Goal: Transaction & Acquisition: Download file/media

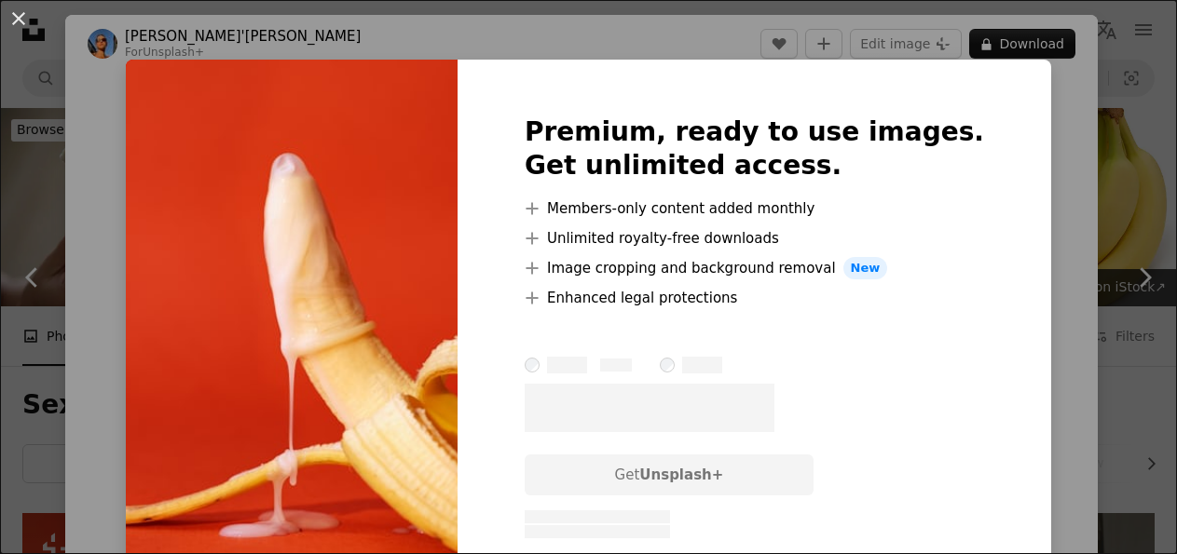
scroll to position [969, 0]
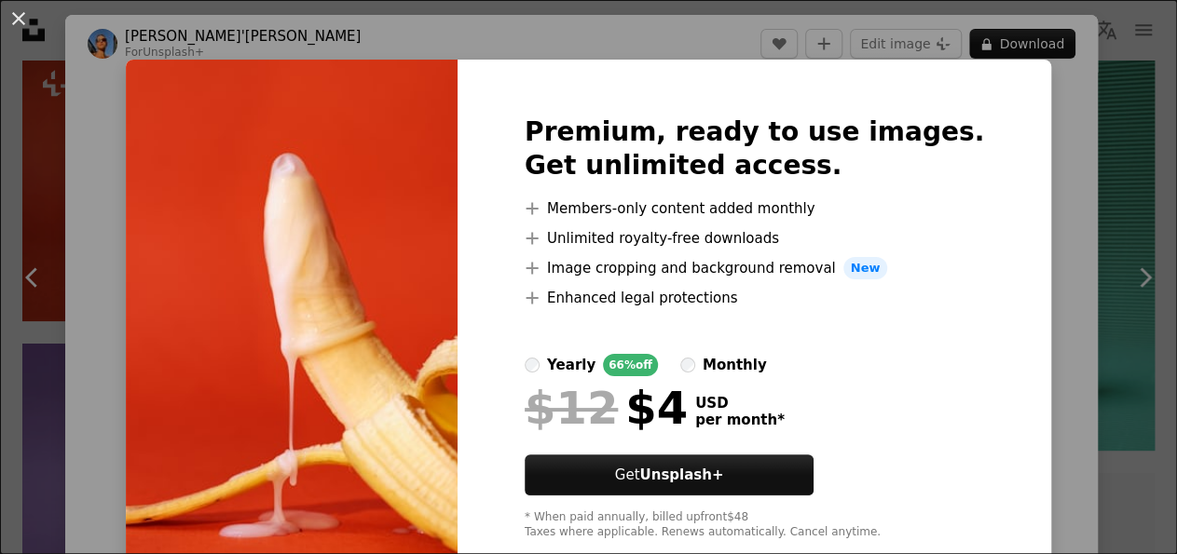
click at [1042, 221] on div "An X shape Premium, ready to use images. Get unlimited access. A plus sign Memb…" at bounding box center [588, 277] width 1177 height 554
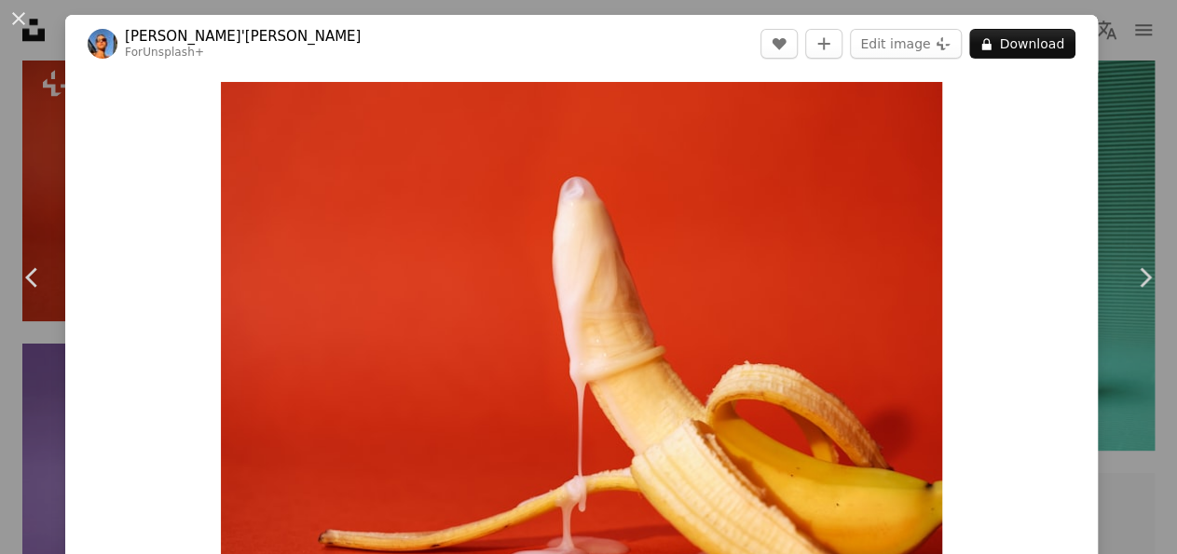
click at [16, 30] on button "An X shape" at bounding box center [18, 18] width 22 height 22
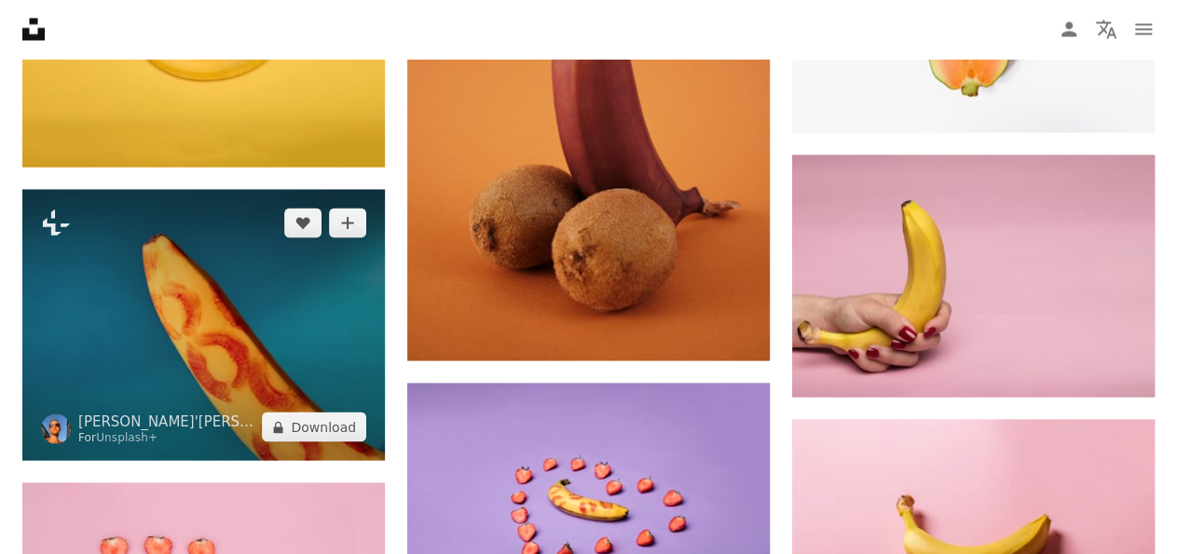
scroll to position [1647, 0]
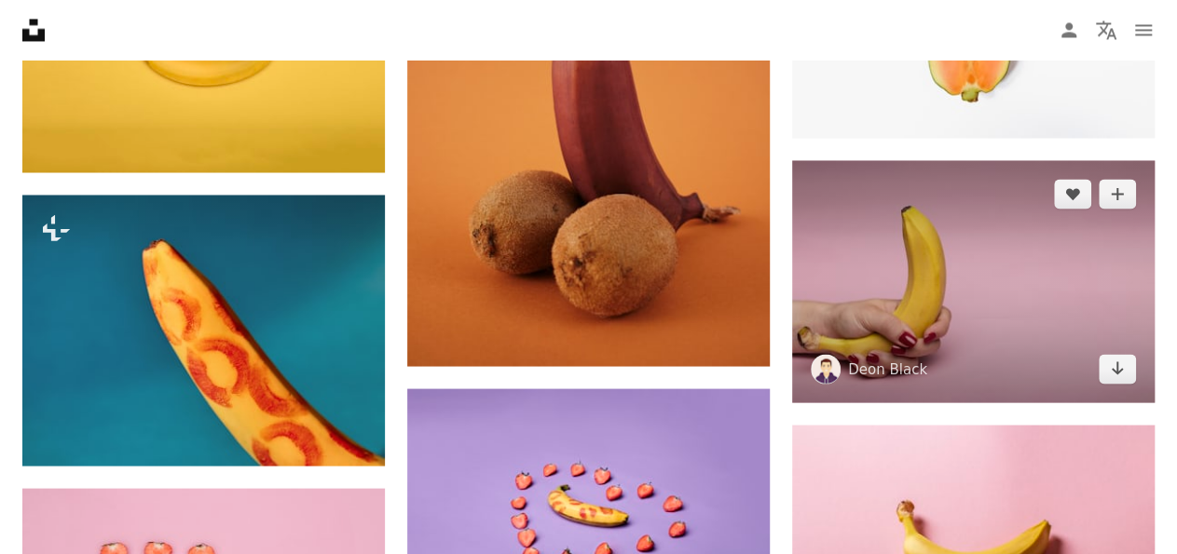
click at [963, 265] on img at bounding box center [973, 281] width 362 height 242
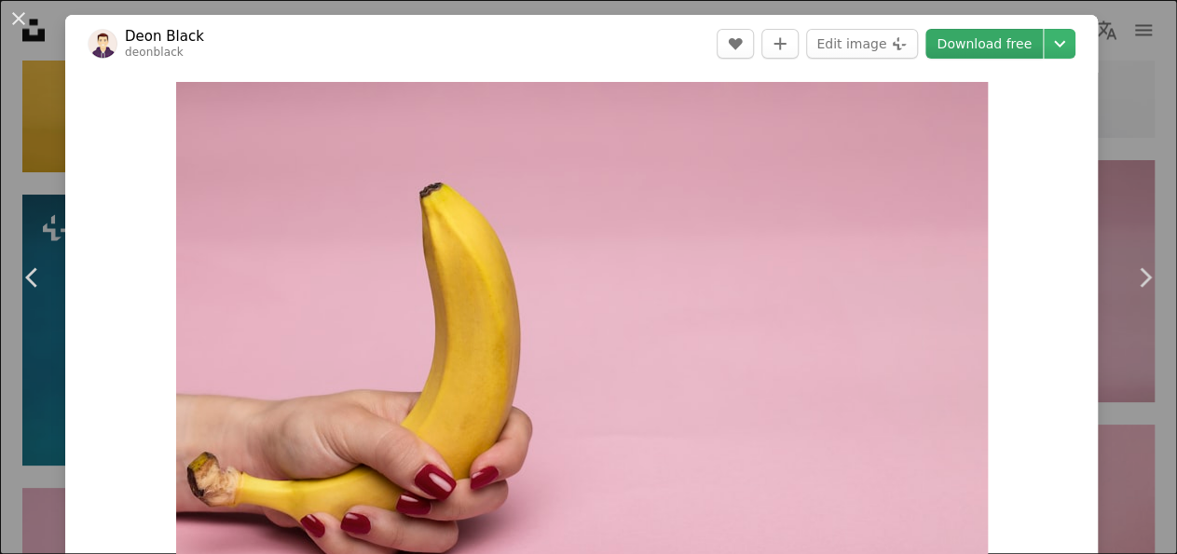
click at [1000, 50] on link "Download free" at bounding box center [983, 44] width 117 height 30
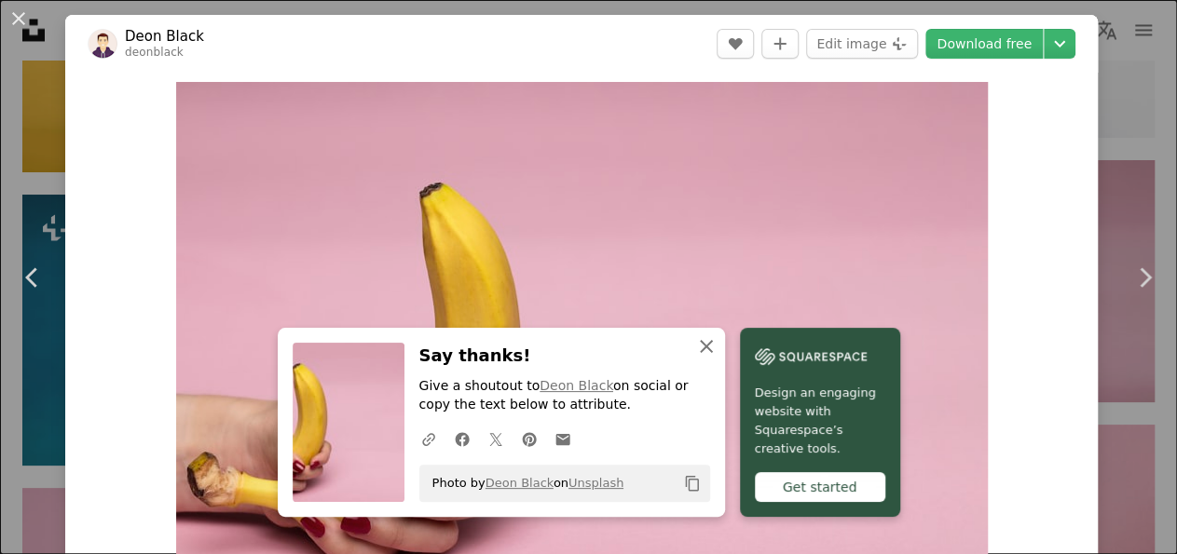
click at [714, 338] on icon "An X shape" at bounding box center [706, 346] width 22 height 22
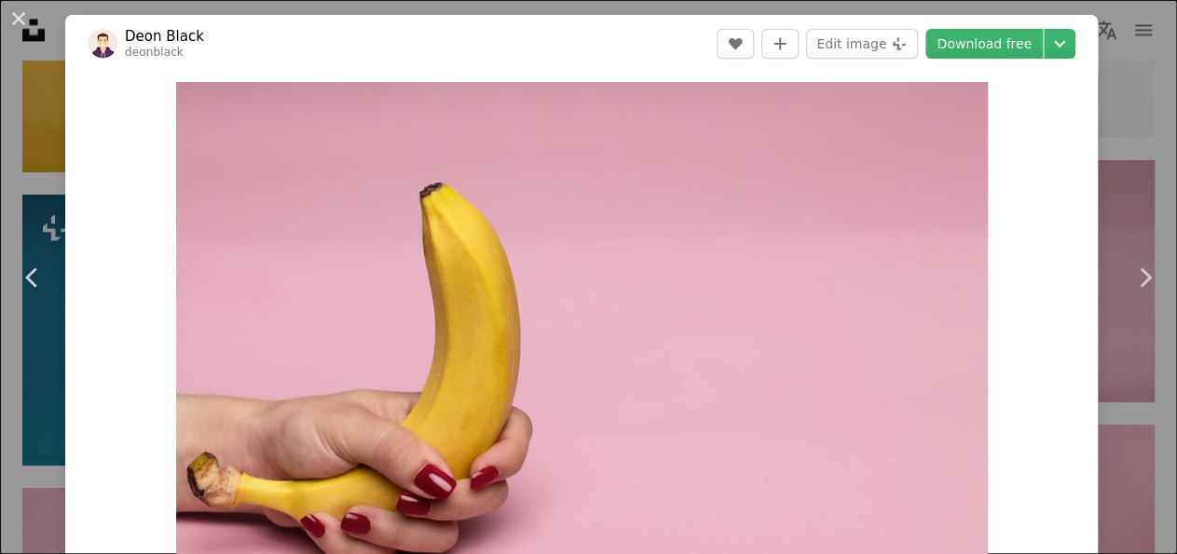
click at [1054, 221] on div "Zoom in" at bounding box center [581, 353] width 1032 height 560
